Goal: Transaction & Acquisition: Book appointment/travel/reservation

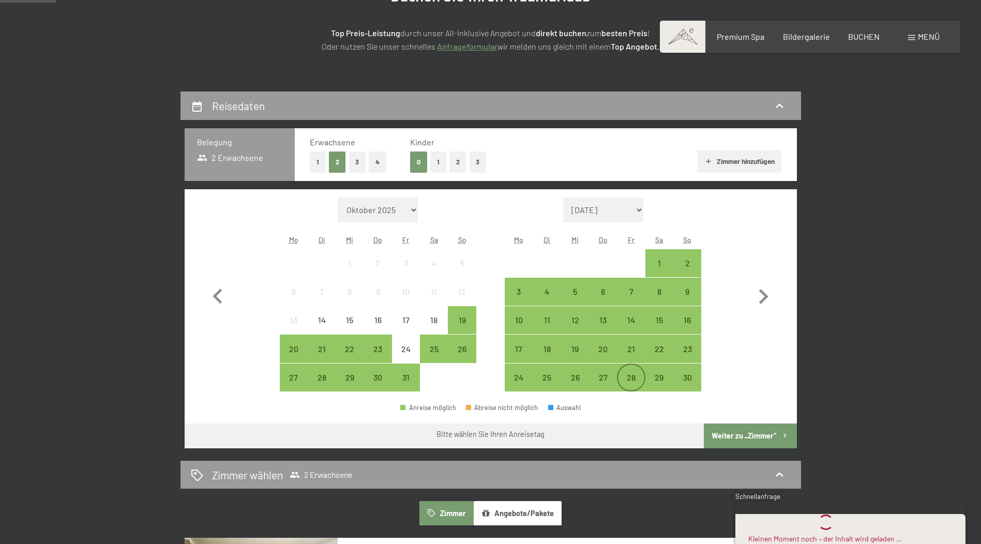
click at [628, 380] on div "28" at bounding box center [631, 386] width 26 height 26
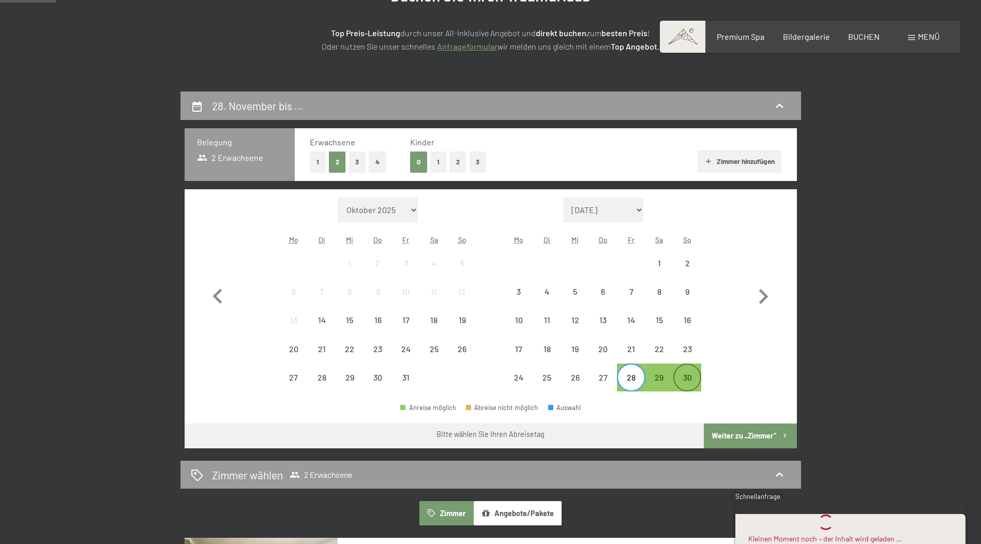
click at [689, 375] on div "30" at bounding box center [688, 386] width 26 height 26
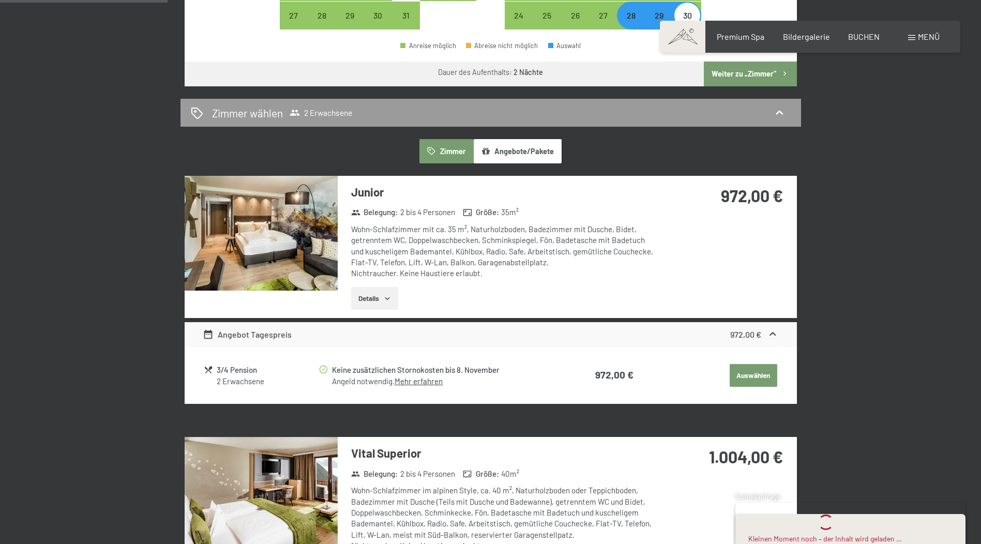
scroll to position [414, 0]
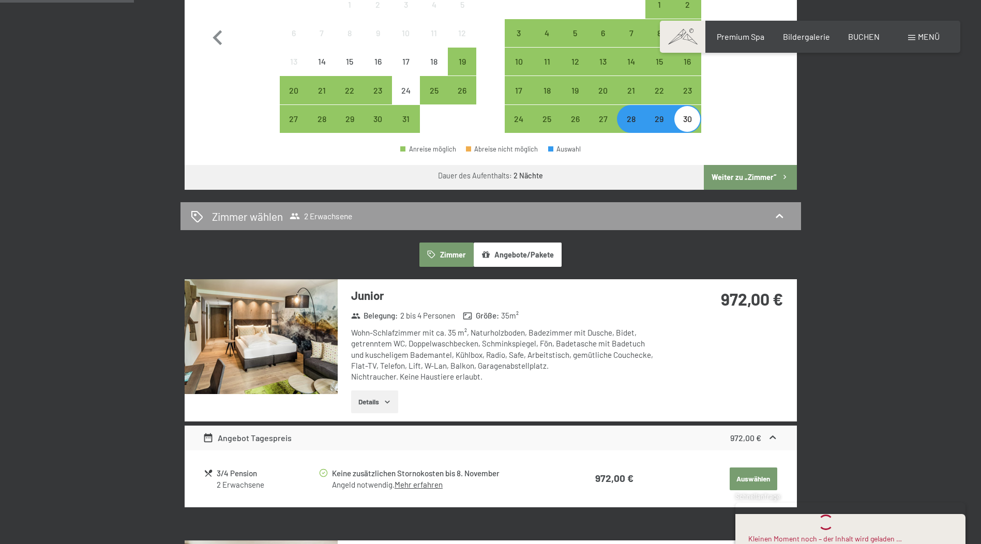
click at [530, 257] on button "Angebote/Pakete" at bounding box center [518, 255] width 88 height 24
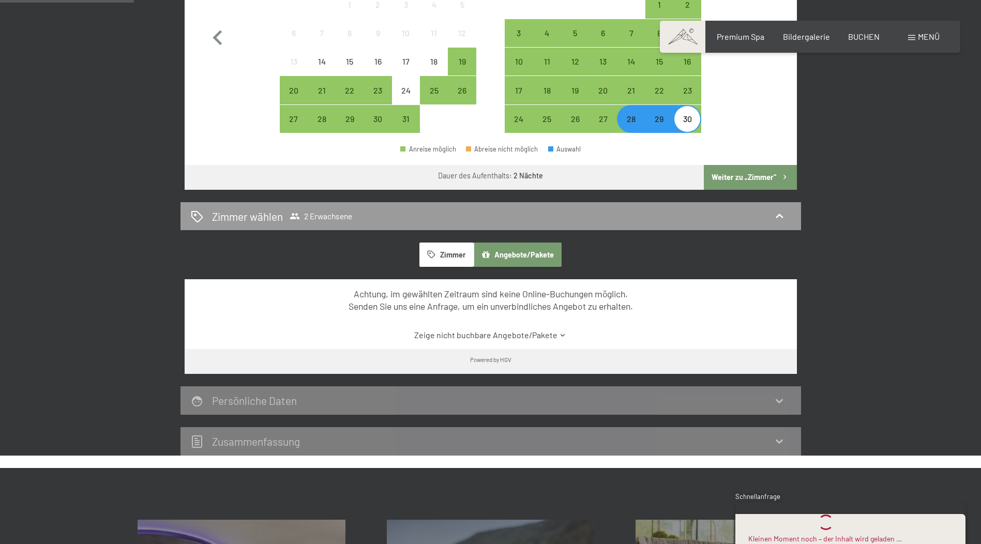
click at [439, 248] on button "Zimmer" at bounding box center [447, 255] width 54 height 24
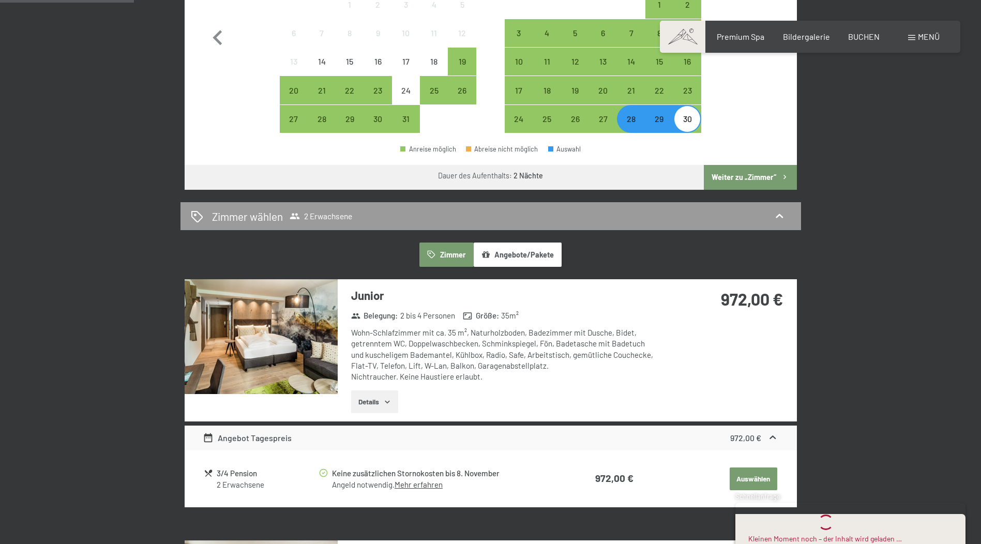
click at [219, 331] on img at bounding box center [261, 336] width 153 height 115
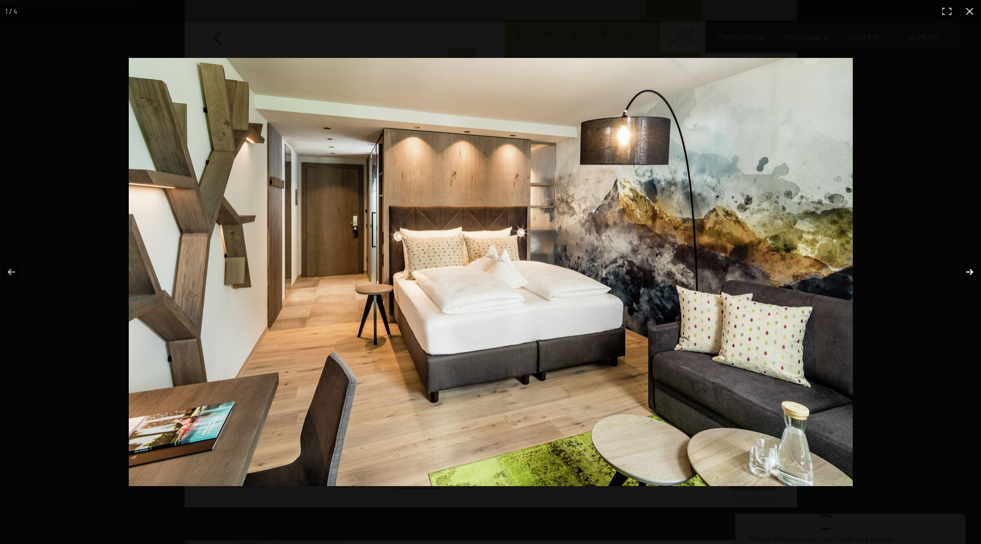
click at [971, 266] on button "button" at bounding box center [963, 272] width 36 height 52
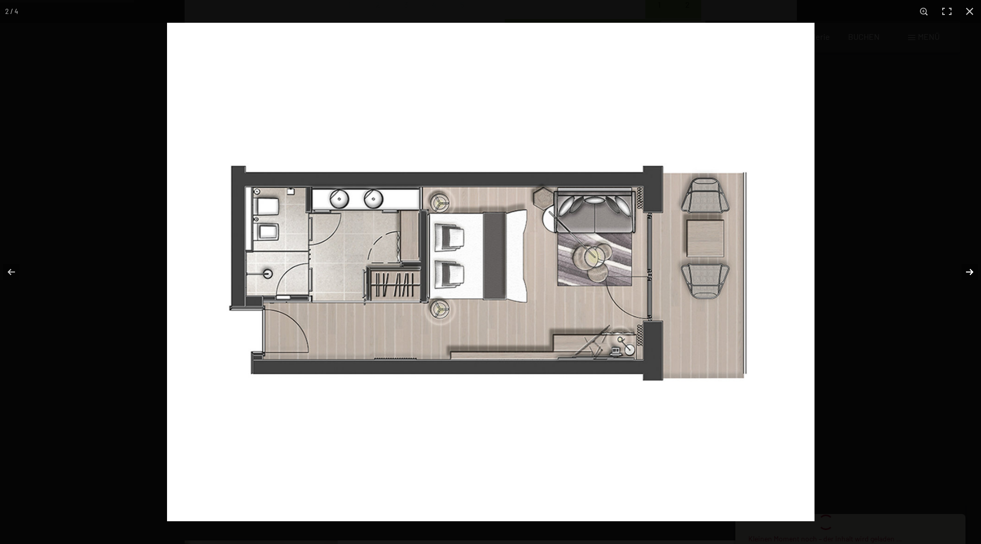
click at [971, 266] on button "button" at bounding box center [963, 272] width 36 height 52
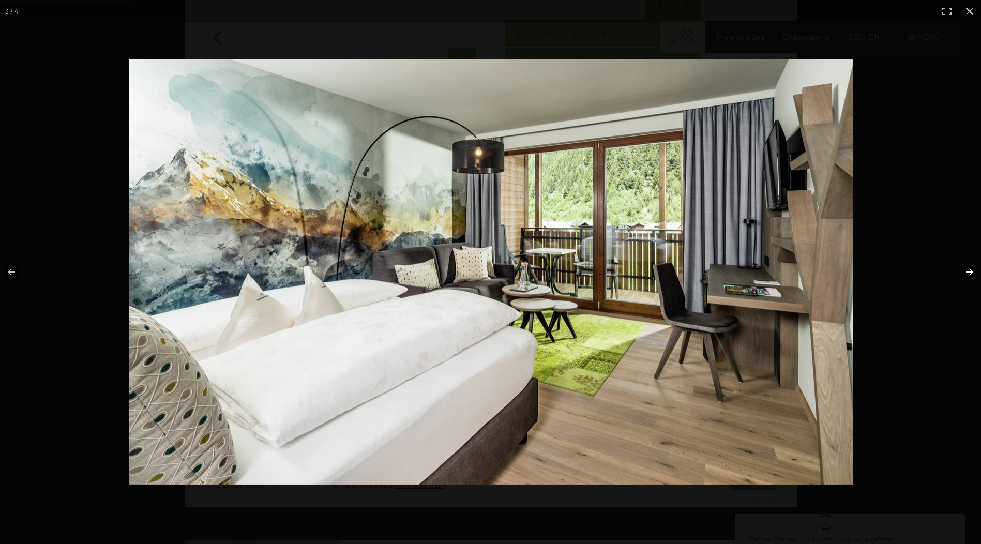
click at [971, 266] on button "button" at bounding box center [963, 272] width 36 height 52
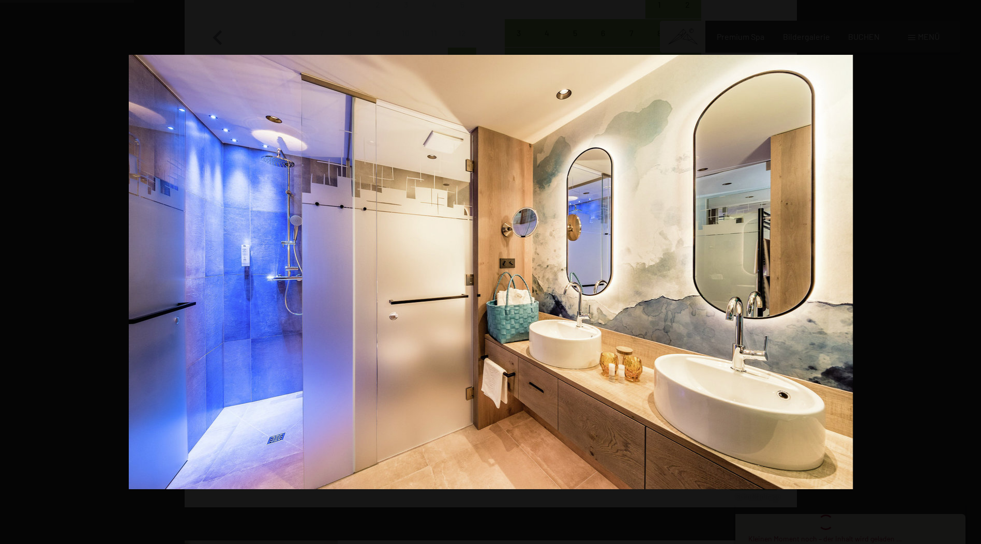
click at [971, 266] on button "button" at bounding box center [963, 272] width 36 height 52
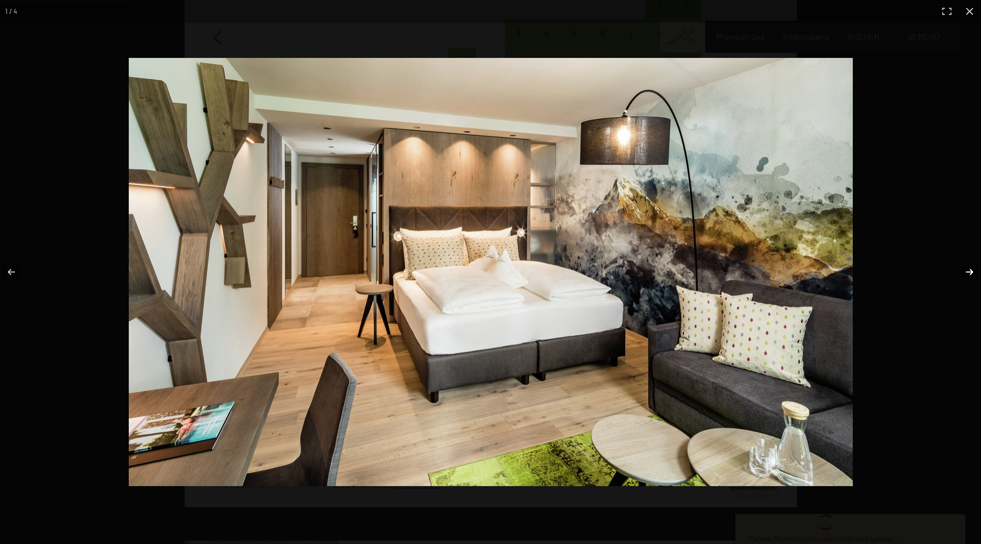
click at [963, 267] on button "button" at bounding box center [963, 272] width 36 height 52
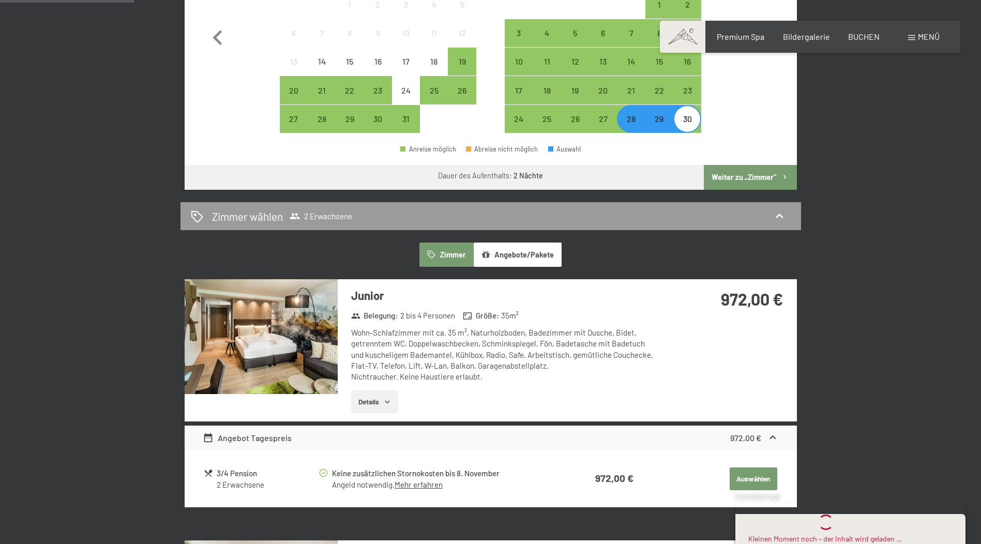
click at [0, 0] on button "button" at bounding box center [0, 0] width 0 height 0
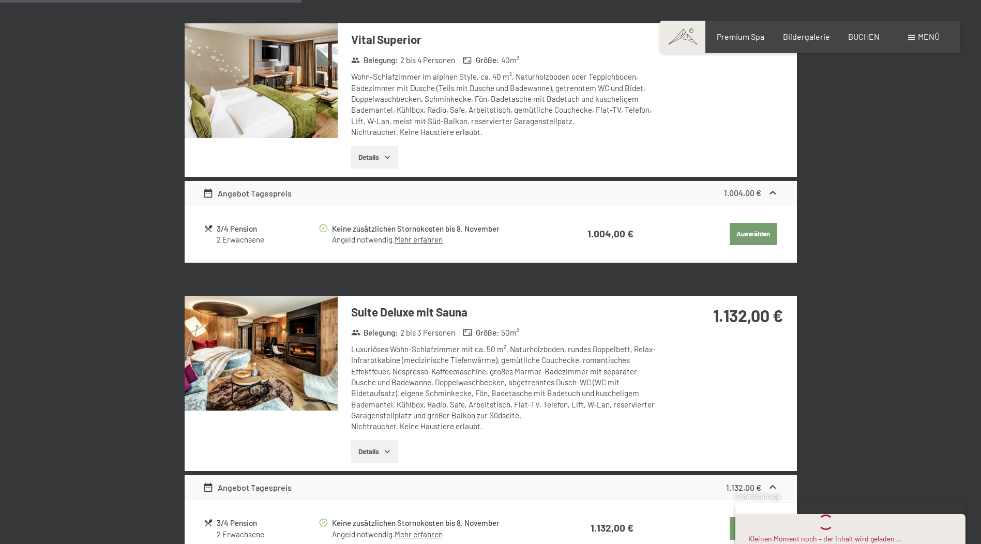
scroll to position [1086, 0]
